Goal: Contribute content: Contribute content

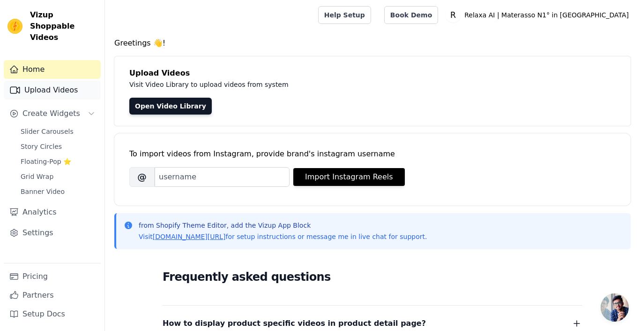
click at [57, 81] on link "Upload Videos" at bounding box center [52, 90] width 97 height 19
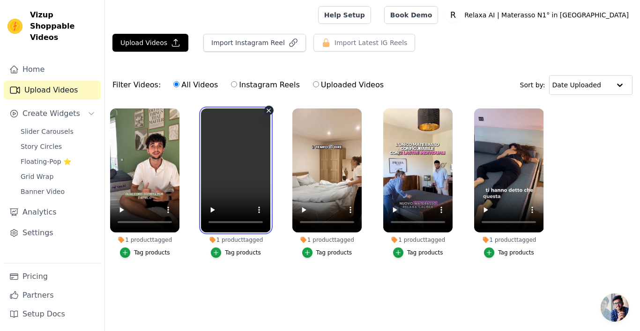
click at [253, 125] on video at bounding box center [235, 170] width 69 height 124
click at [228, 238] on div "1 product tagged" at bounding box center [235, 240] width 69 height 8
click at [241, 151] on video at bounding box center [235, 170] width 69 height 124
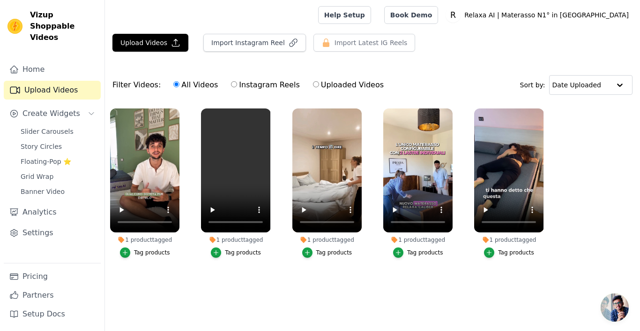
click at [248, 232] on li "1 product tagged Tag products" at bounding box center [235, 182] width 69 height 149
click at [268, 112] on icon "button" at bounding box center [268, 110] width 7 height 7
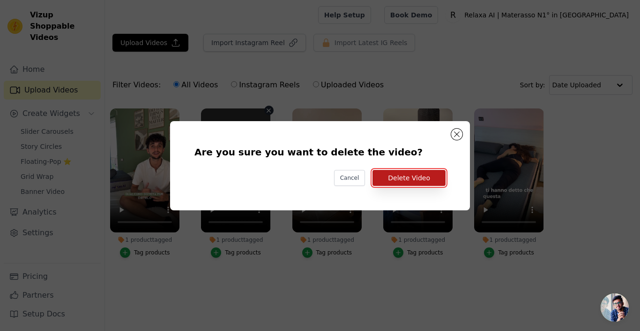
click at [390, 179] on button "Delete Video" at bounding box center [409, 178] width 73 height 16
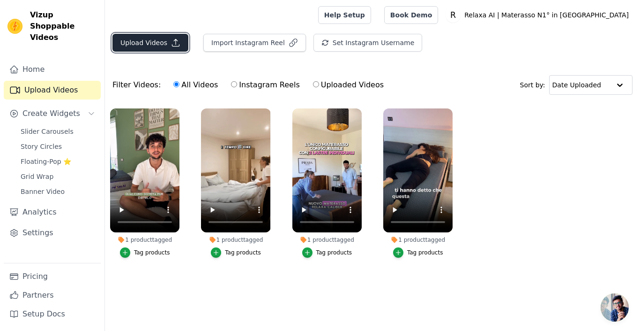
click at [132, 48] on button "Upload Videos" at bounding box center [151, 43] width 76 height 18
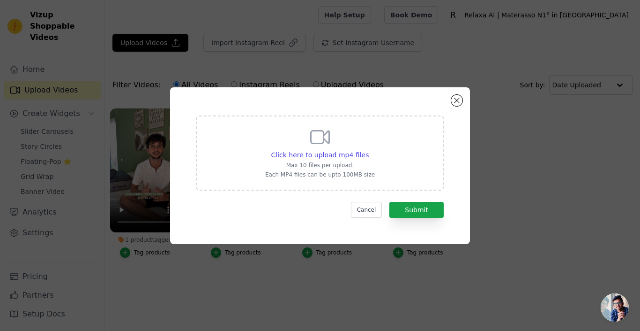
click at [270, 144] on div "Click here to upload mp4 files Max 10 files per upload. Each MP4 files can be u…" at bounding box center [320, 152] width 110 height 53
click at [369, 150] on input "Click here to upload mp4 files Max 10 files per upload. Each MP4 files can be u…" at bounding box center [369, 150] width 0 height 0
type input "C:\fakepath\Copia di Osteogym 1 copia.mp4"
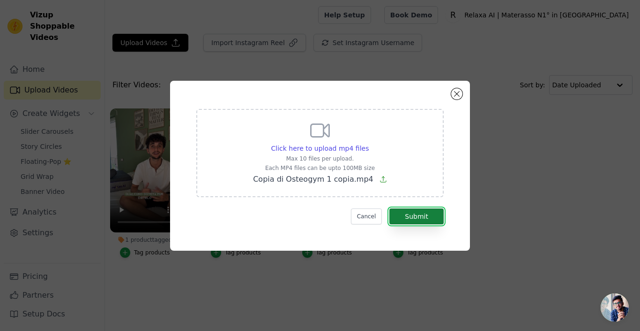
click at [427, 219] on button "Submit" at bounding box center [417, 216] width 54 height 16
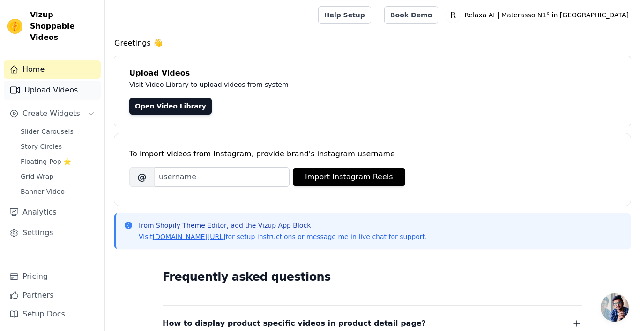
click at [45, 84] on link "Upload Videos" at bounding box center [52, 90] width 97 height 19
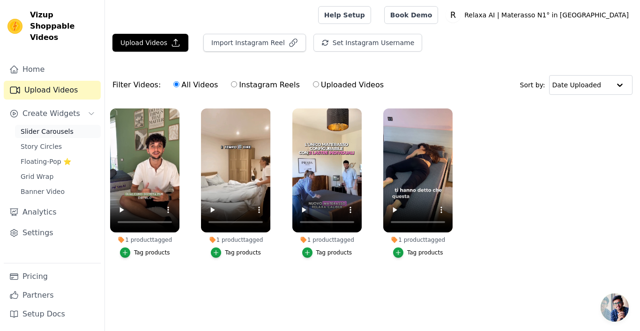
click at [55, 127] on span "Slider Carousels" at bounding box center [47, 131] width 53 height 9
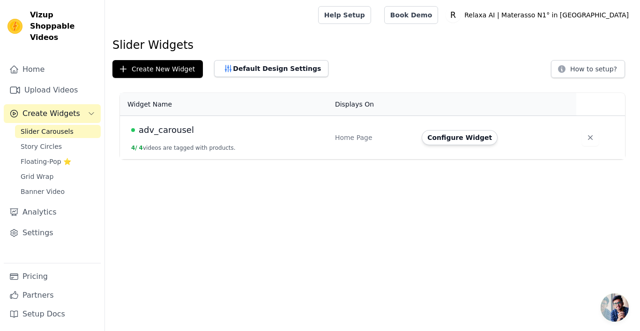
click at [156, 133] on span "adv_carousel" at bounding box center [166, 129] width 55 height 13
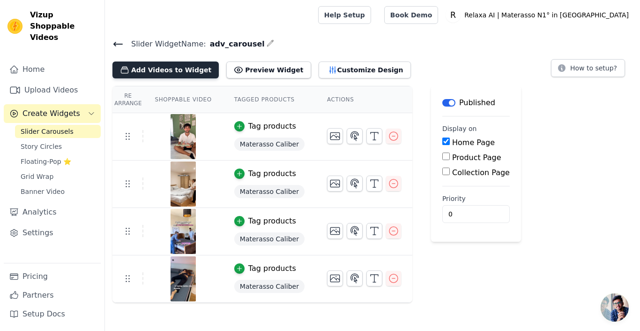
click at [176, 70] on button "Add Videos to Widget" at bounding box center [166, 69] width 106 height 17
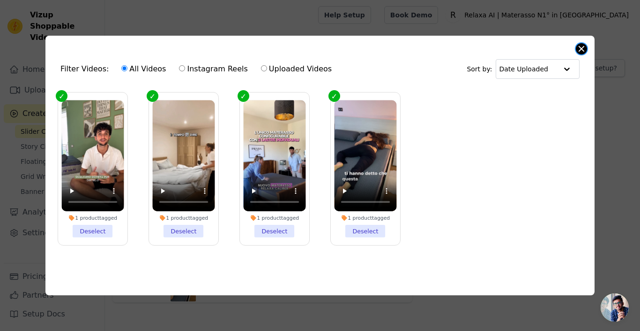
click at [587, 46] on div "Filter Videos: All Videos Instagram Reels Uploaded Videos Sort by: Date Uploade…" at bounding box center [320, 165] width 550 height 259
click at [581, 49] on button "Close modal" at bounding box center [581, 48] width 11 height 11
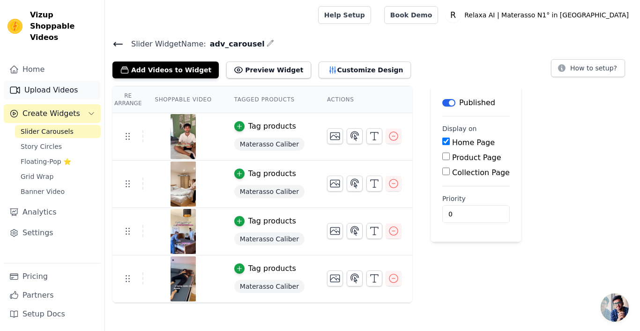
click at [59, 81] on link "Upload Videos" at bounding box center [52, 90] width 97 height 19
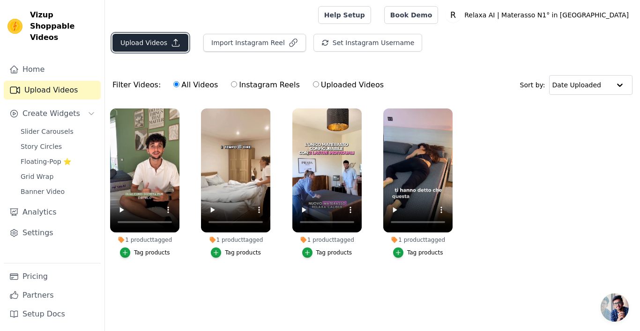
click at [129, 46] on button "Upload Videos" at bounding box center [151, 43] width 76 height 18
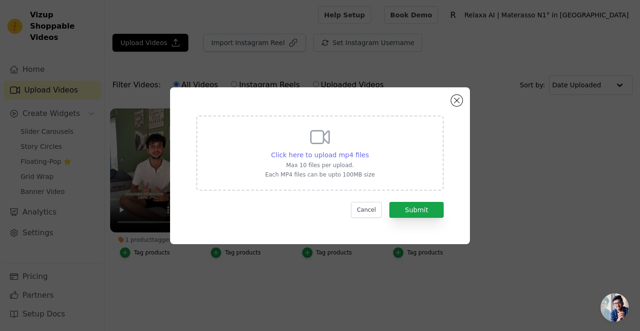
click at [316, 154] on span "Click here to upload mp4 files" at bounding box center [320, 155] width 98 height 8
click at [369, 150] on input "Click here to upload mp4 files Max 10 files per upload. Each MP4 files can be u…" at bounding box center [369, 150] width 0 height 0
type input "C:\fakepath\compresso Osteogym 1 copia.mp4"
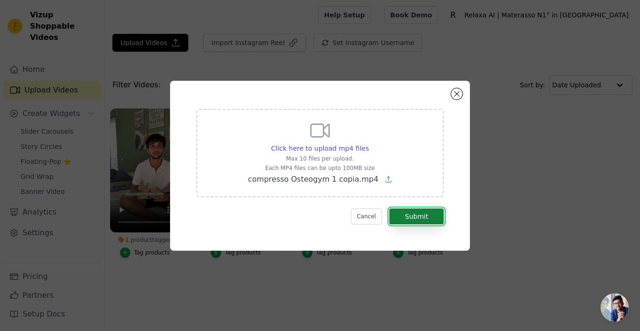
click at [419, 216] on button "Submit" at bounding box center [417, 216] width 54 height 16
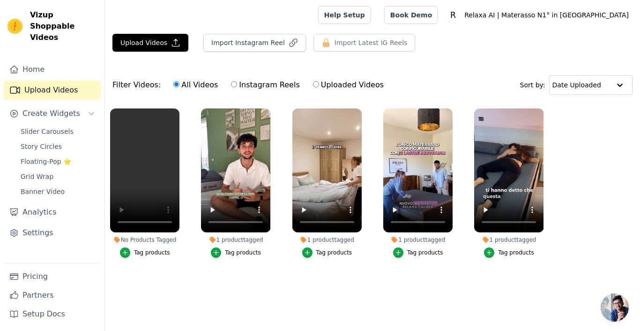
click at [151, 254] on div "Tag products" at bounding box center [152, 252] width 36 height 8
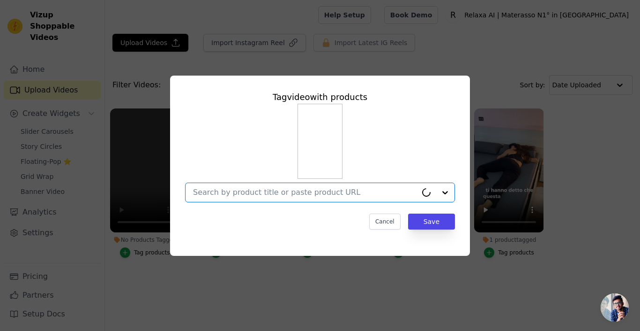
click at [268, 191] on input "No Products Tagged Tag video with products Option undefined, selected. Cancel S…" at bounding box center [305, 192] width 224 height 9
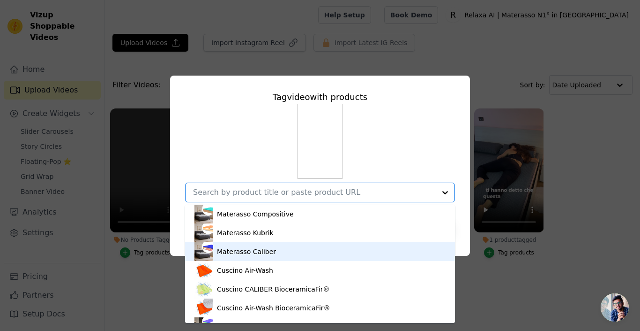
click at [279, 254] on div "Materasso Caliber" at bounding box center [320, 251] width 251 height 19
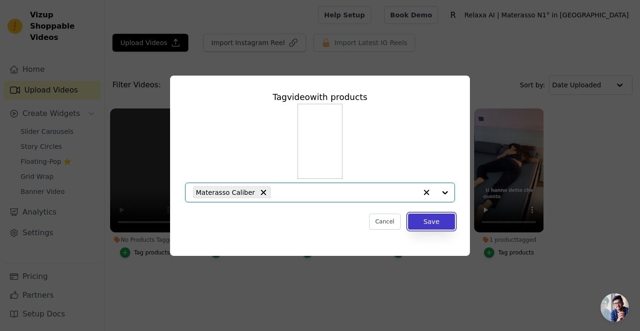
click at [438, 221] on button "Save" at bounding box center [431, 221] width 47 height 16
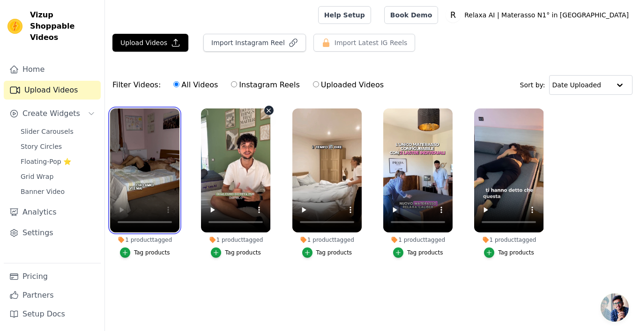
drag, startPoint x: 145, startPoint y: 171, endPoint x: 231, endPoint y: 167, distance: 85.4
click at [230, 167] on ul "1 product tagged Tag products 1 product tagged Tag products 1 product tagged Ta…" at bounding box center [372, 192] width 535 height 178
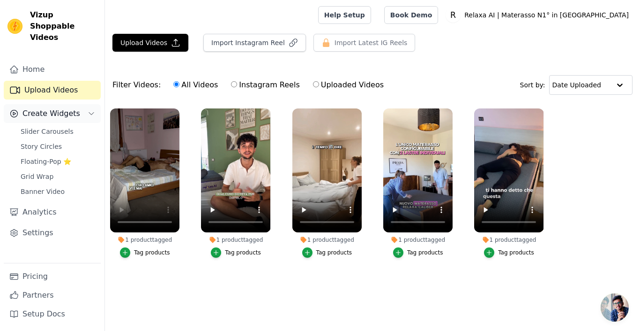
click at [71, 108] on span "Create Widgets" at bounding box center [52, 113] width 58 height 11
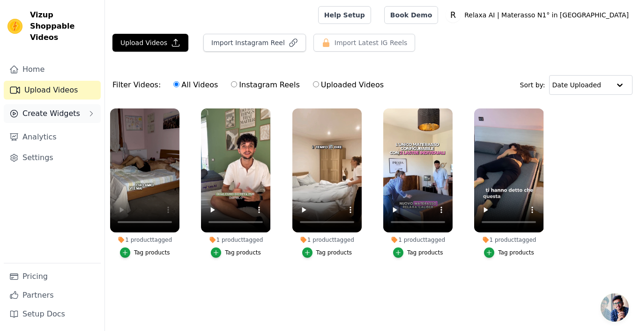
click at [58, 108] on span "Create Widgets" at bounding box center [52, 113] width 58 height 11
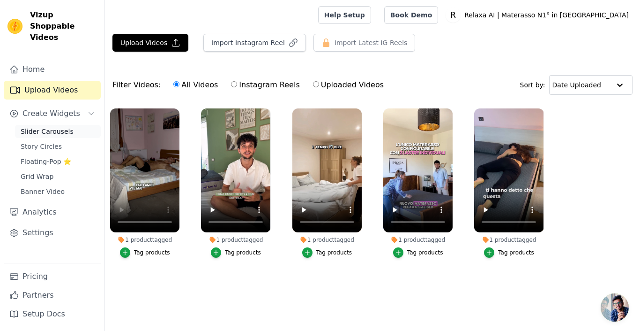
click at [38, 127] on span "Slider Carousels" at bounding box center [47, 131] width 53 height 9
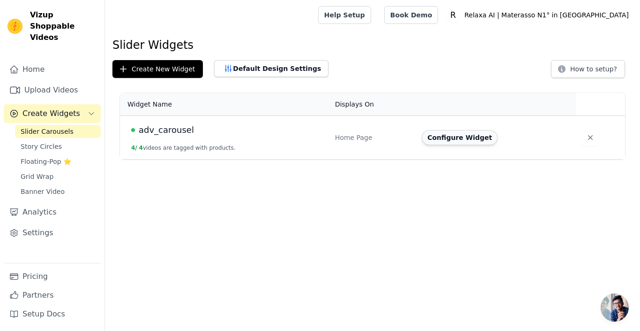
click at [458, 142] on button "Configure Widget" at bounding box center [460, 137] width 76 height 15
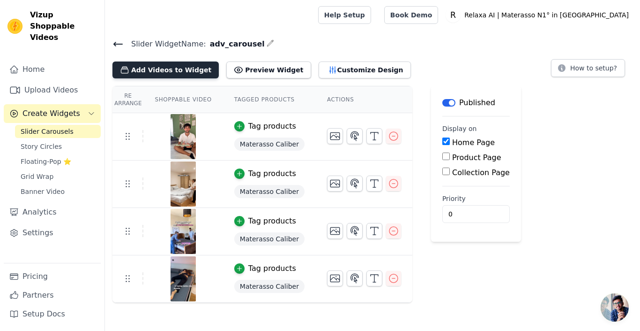
click at [191, 68] on button "Add Videos to Widget" at bounding box center [166, 69] width 106 height 17
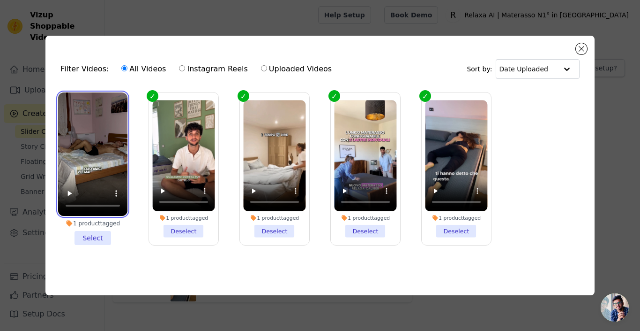
click at [82, 135] on video at bounding box center [92, 153] width 69 height 123
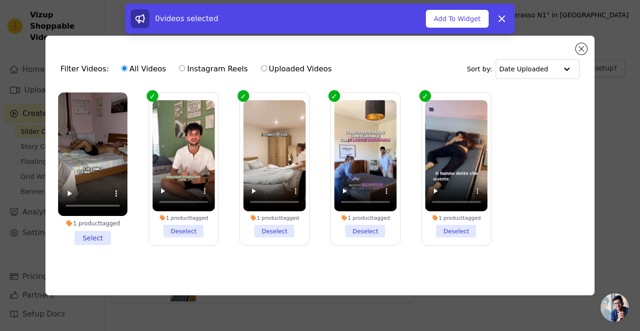
click at [93, 239] on li "1 product tagged Select" at bounding box center [92, 168] width 69 height 152
click at [0, 0] on input "1 product tagged Select" at bounding box center [0, 0] width 0 height 0
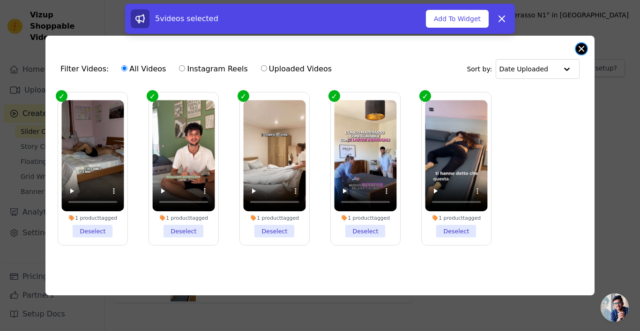
click at [581, 49] on button "Close modal" at bounding box center [581, 48] width 11 height 11
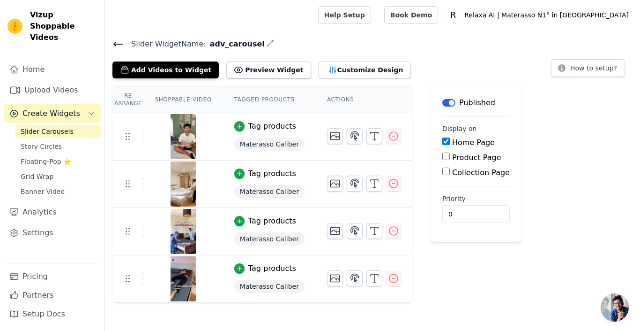
click at [118, 43] on icon at bounding box center [118, 44] width 8 height 4
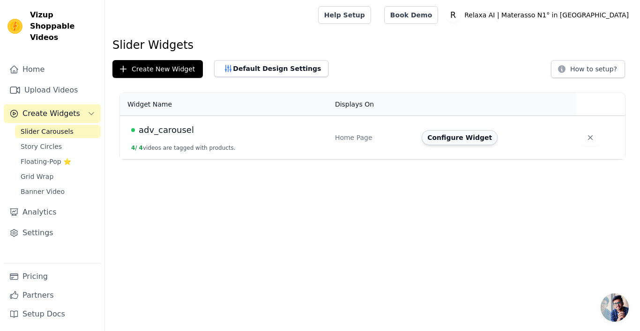
click at [430, 132] on button "Configure Widget" at bounding box center [460, 137] width 76 height 15
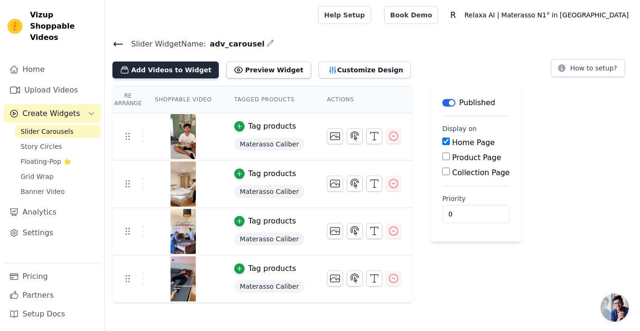
click at [198, 71] on button "Add Videos to Widget" at bounding box center [166, 69] width 106 height 17
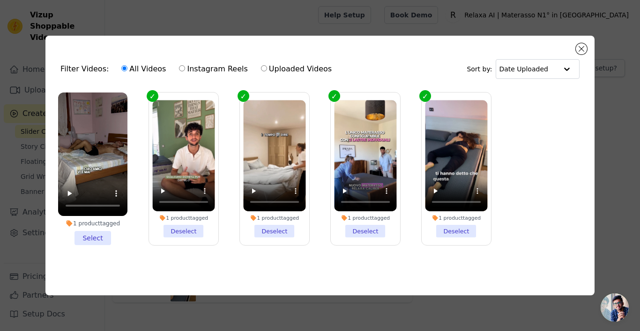
click at [90, 233] on li "1 product tagged Select" at bounding box center [92, 168] width 69 height 152
click at [0, 0] on input "1 product tagged Select" at bounding box center [0, 0] width 0 height 0
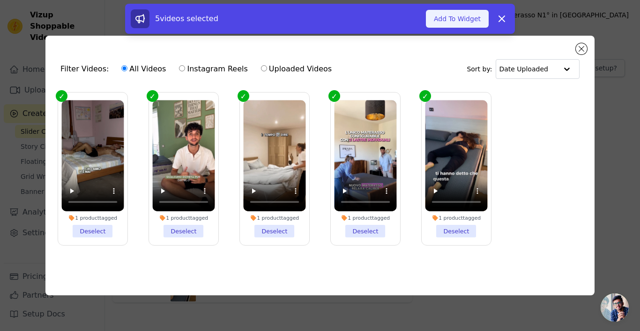
click at [459, 17] on button "Add To Widget" at bounding box center [457, 19] width 63 height 18
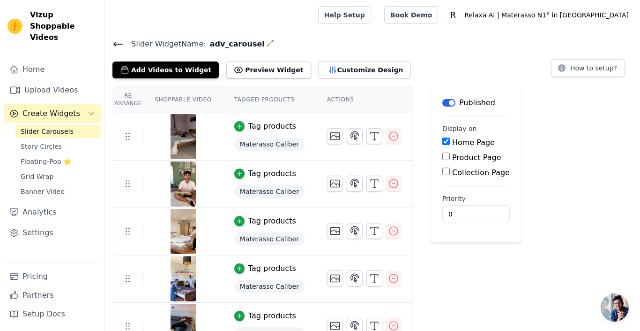
click at [205, 141] on div at bounding box center [183, 136] width 78 height 45
click at [157, 74] on button "Add Videos to Widget" at bounding box center [166, 69] width 106 height 17
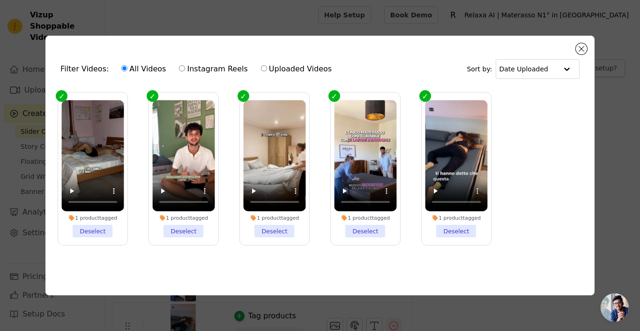
click at [84, 233] on li "1 product tagged Deselect" at bounding box center [92, 168] width 62 height 137
click at [0, 0] on input "1 product tagged Deselect" at bounding box center [0, 0] width 0 height 0
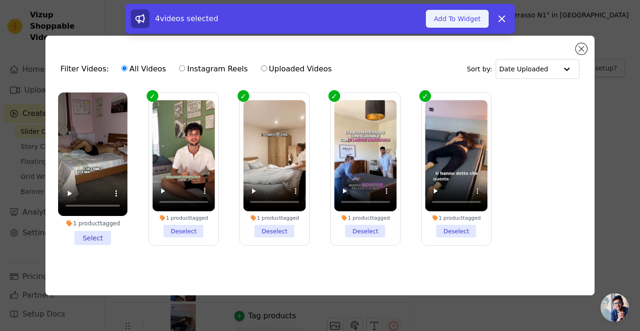
click at [453, 26] on button "Add To Widget" at bounding box center [457, 19] width 63 height 18
